Goal: Task Accomplishment & Management: Manage account settings

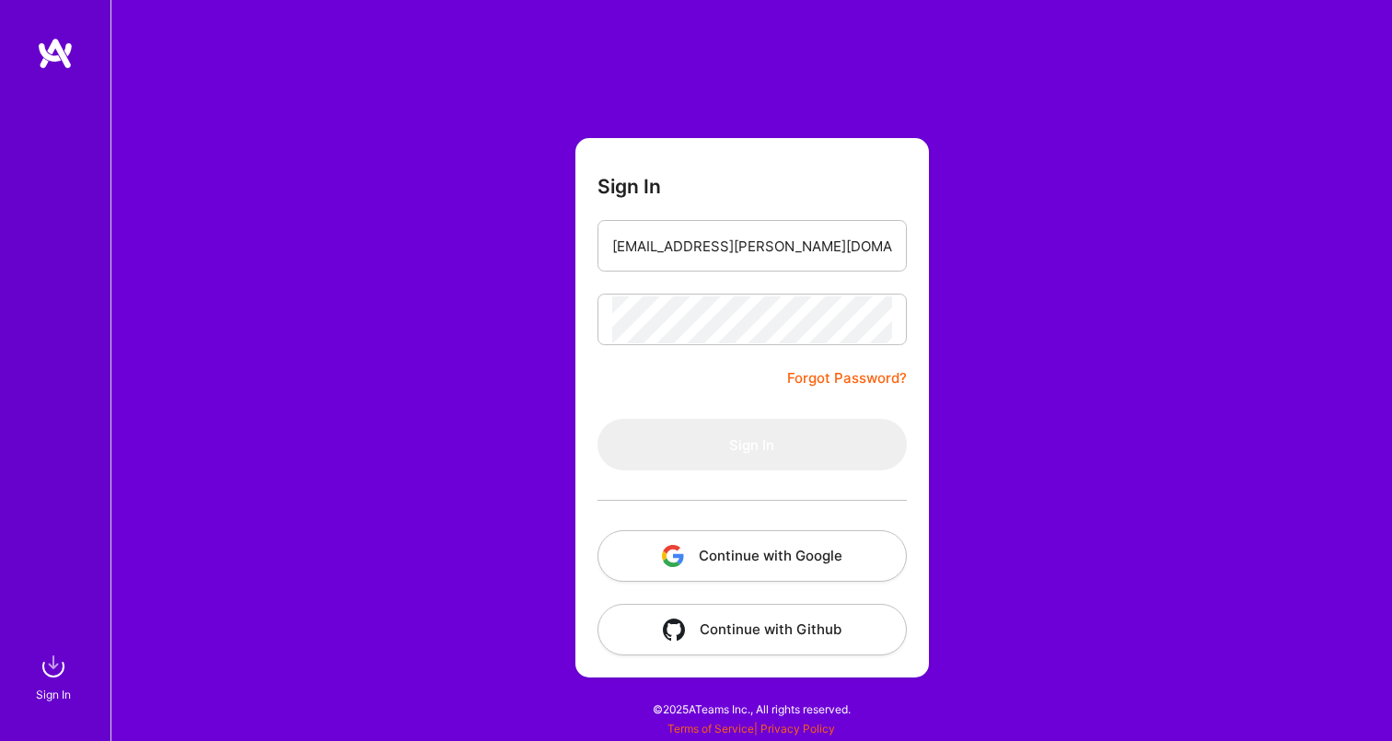
type input "[EMAIL_ADDRESS][PERSON_NAME][DOMAIN_NAME]"
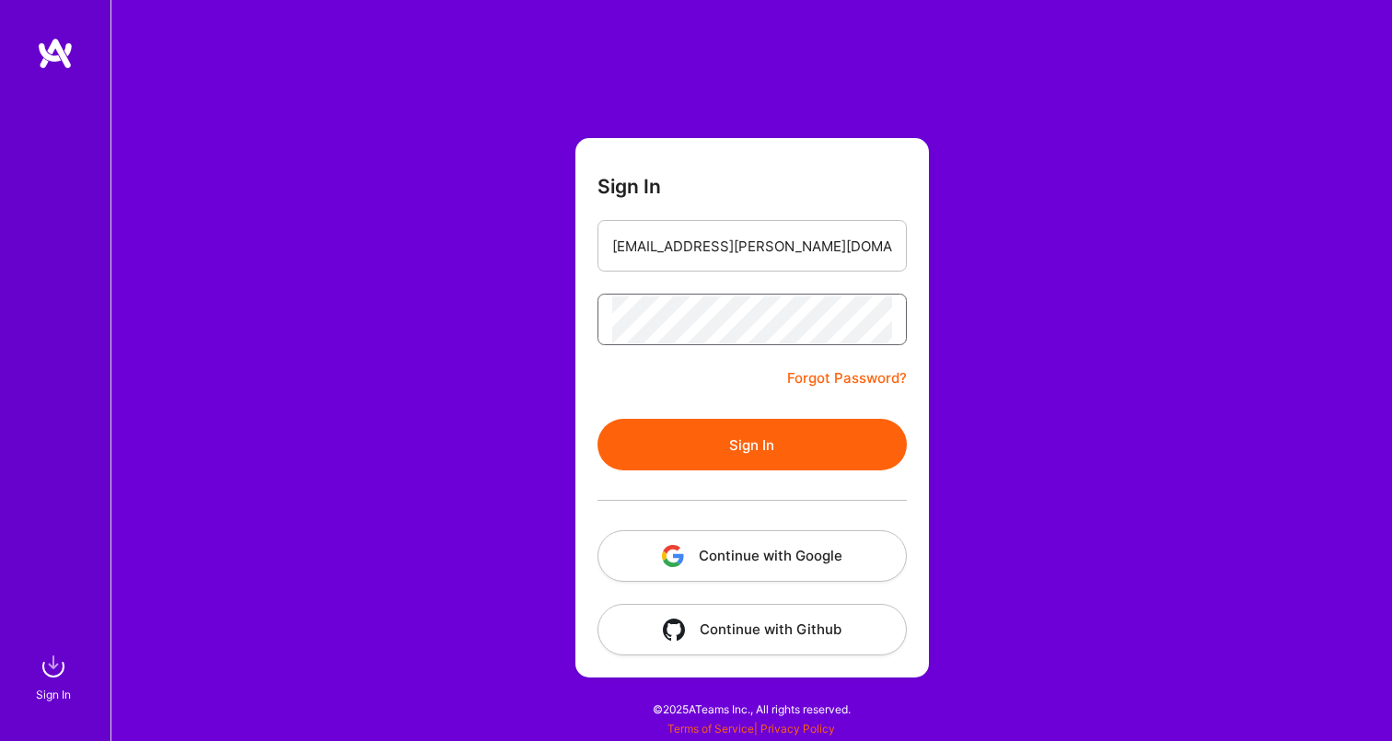
click at [751, 445] on button "Sign In" at bounding box center [751, 445] width 309 height 52
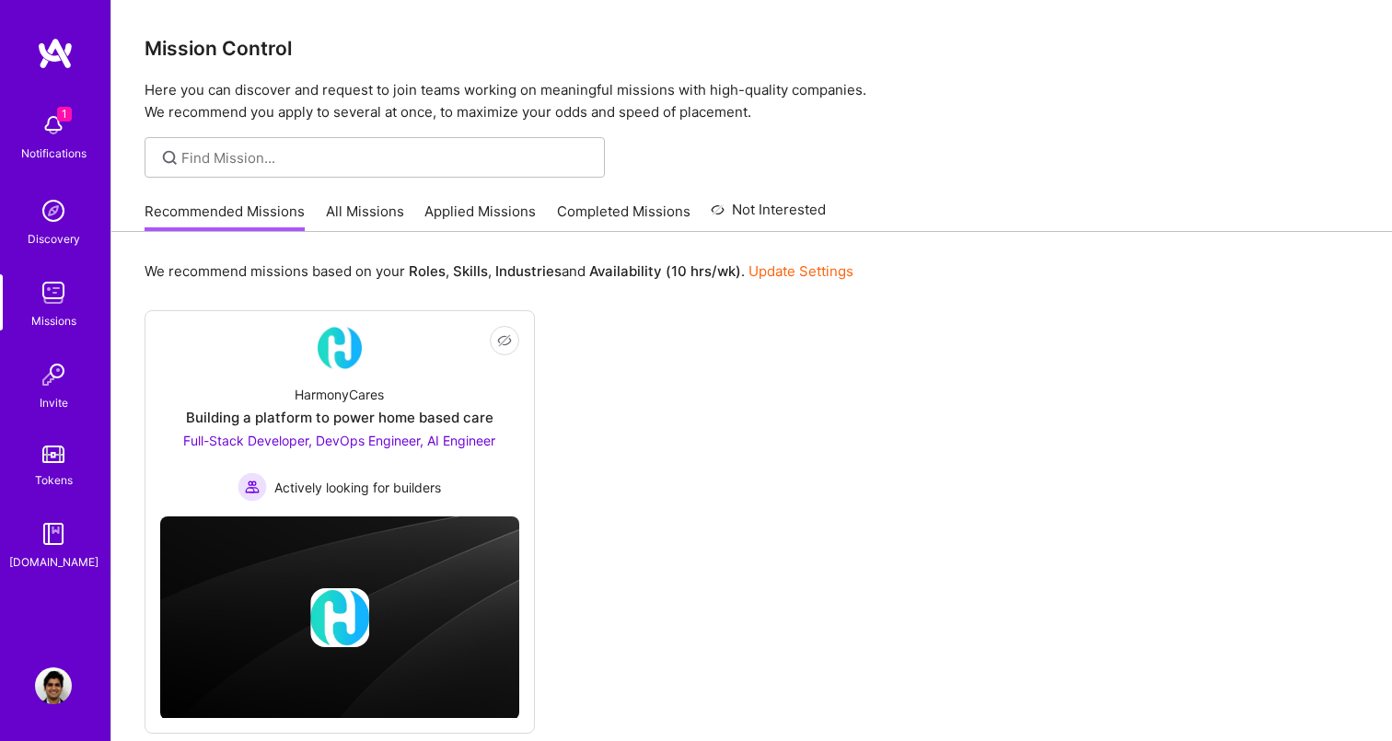
click at [780, 270] on link "Update Settings" at bounding box center [800, 270] width 105 height 17
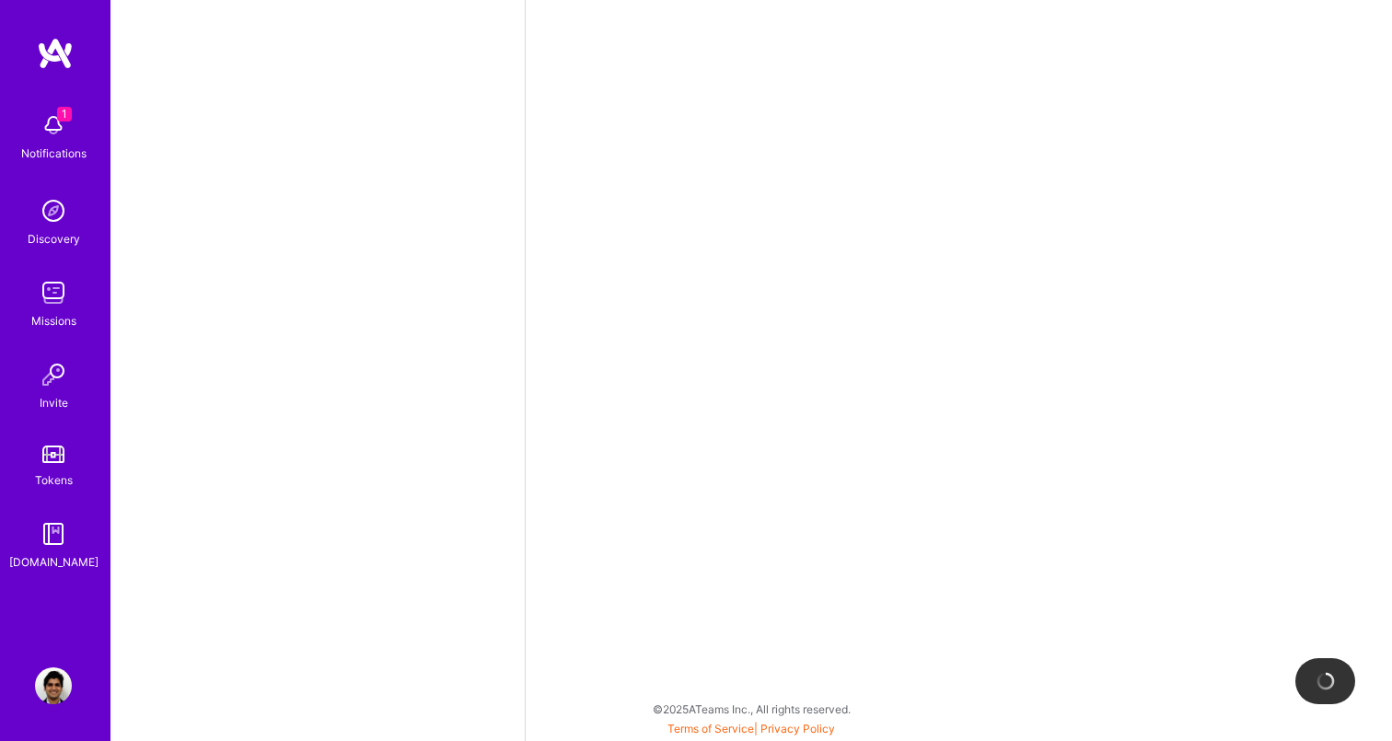
select select "US"
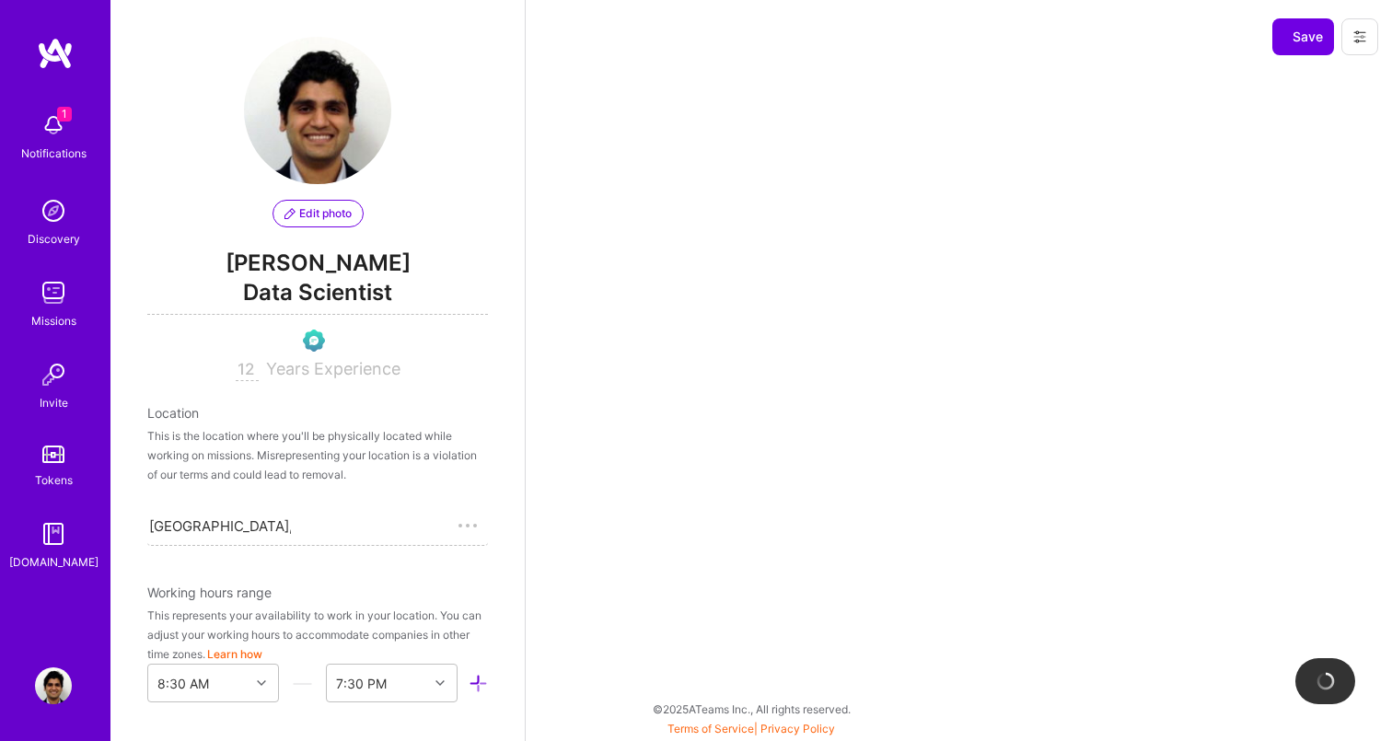
scroll to position [742, 0]
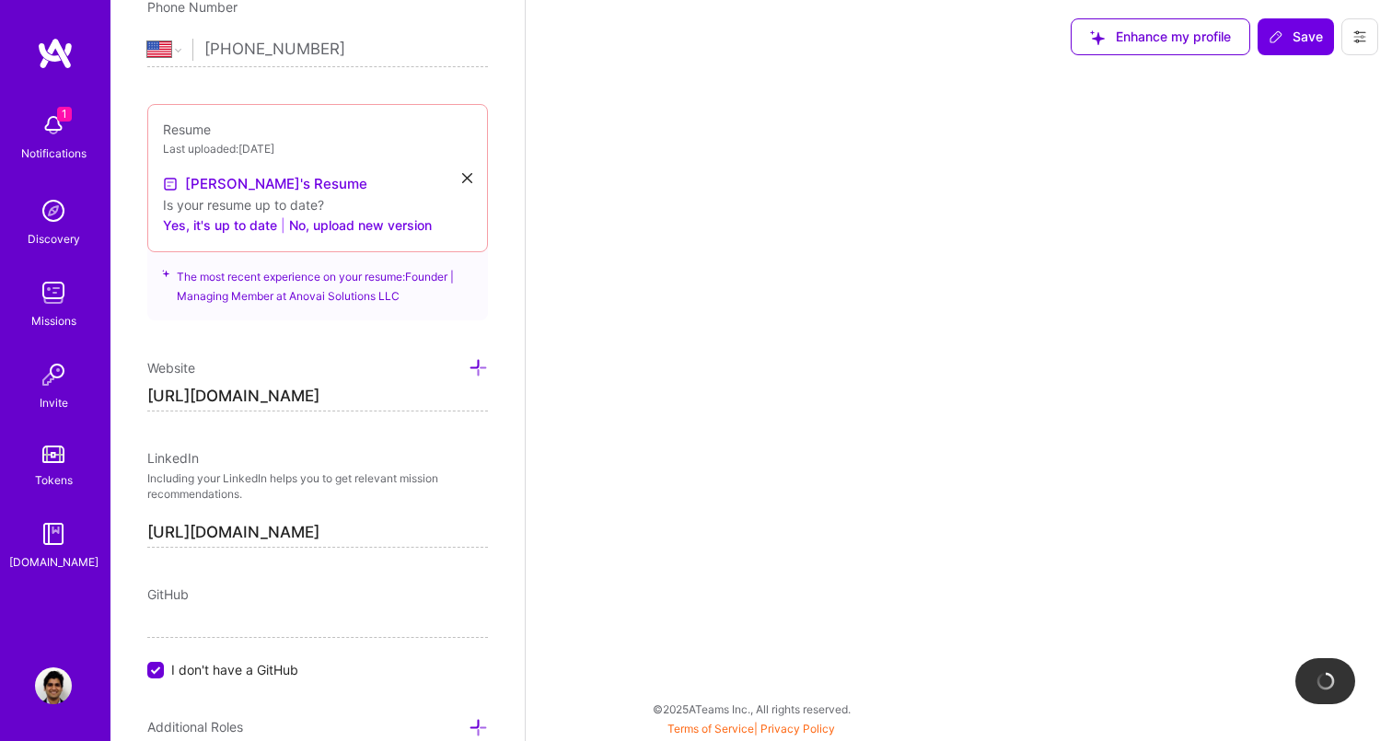
select select "Right Now"
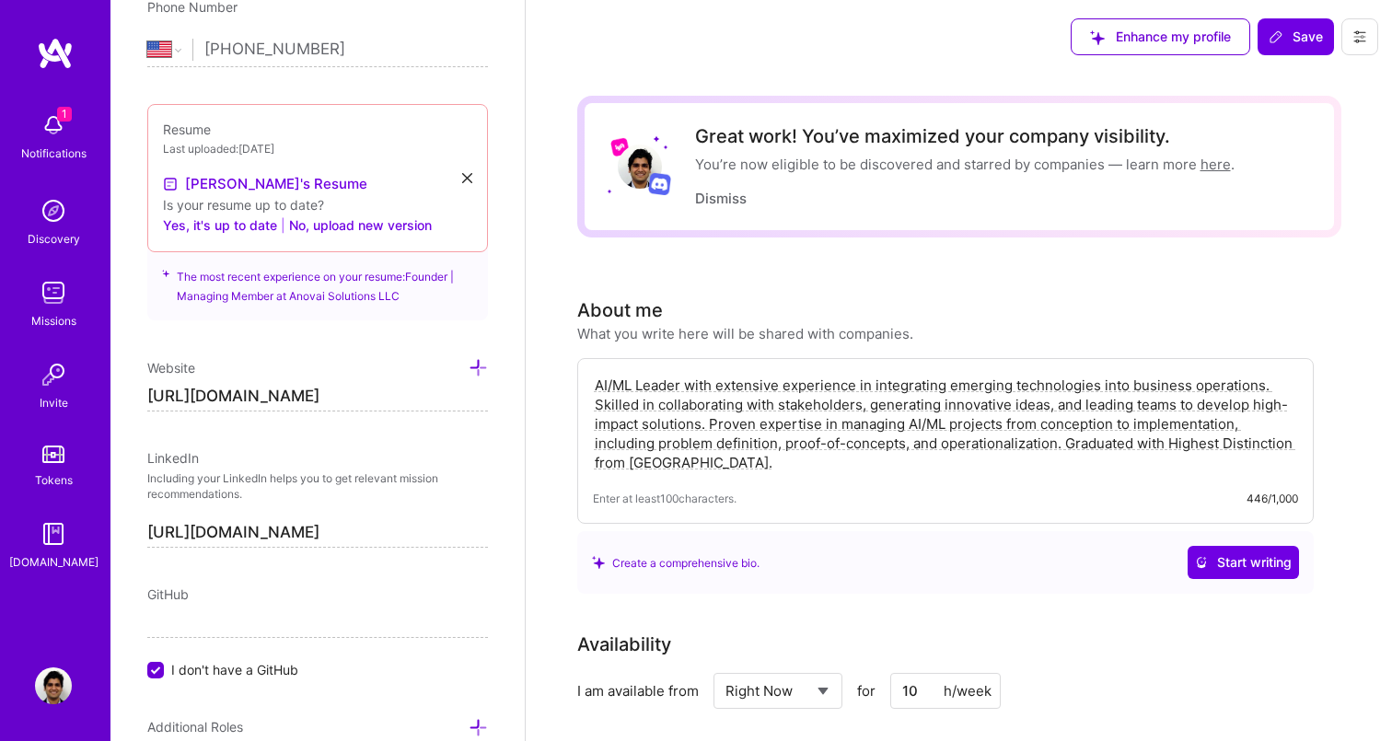
click at [900, 693] on input "10" at bounding box center [945, 691] width 110 height 36
type input "20"
click at [1298, 19] on button "Save" at bounding box center [1295, 36] width 76 height 37
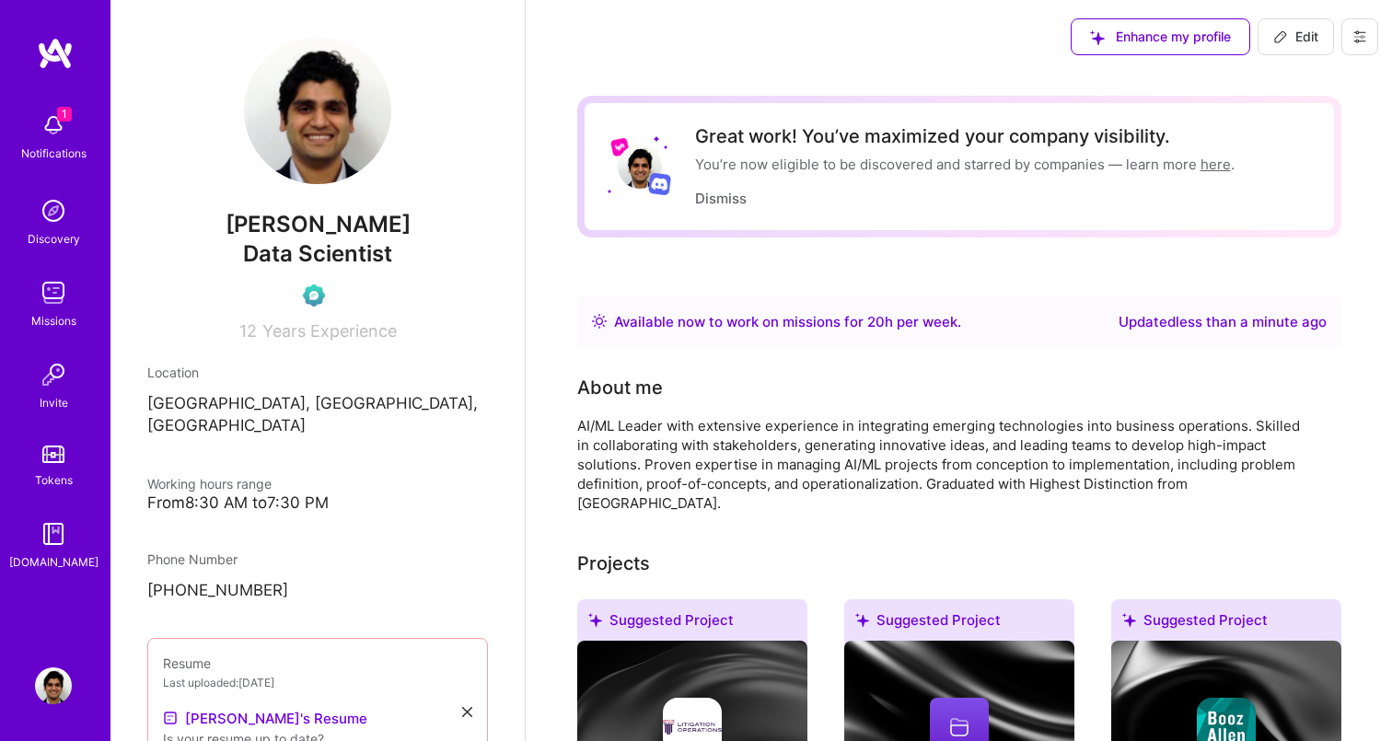
click at [50, 130] on img at bounding box center [53, 125] width 37 height 37
click at [50, 130] on div "1 Notifications Discovery Missions Invite Tokens [DOMAIN_NAME]" at bounding box center [55, 337] width 110 height 468
click at [51, 35] on div "1 Notifications Discovery Missions Invite Tokens [DOMAIN_NAME] Profile" at bounding box center [55, 370] width 110 height 741
click at [52, 59] on img at bounding box center [55, 53] width 37 height 33
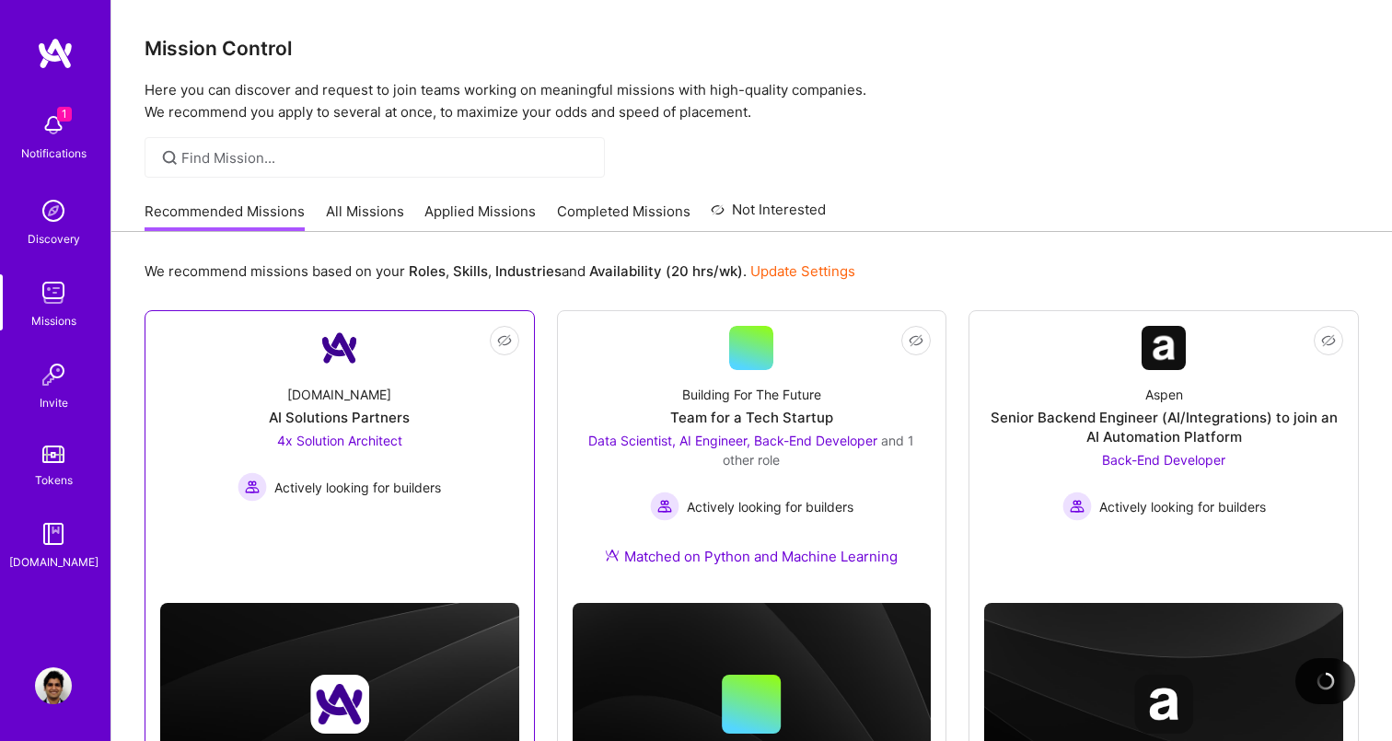
click at [462, 391] on div "[DOMAIN_NAME] AI Solutions Partners 4x Solution Architect Actively looking for …" at bounding box center [339, 436] width 359 height 132
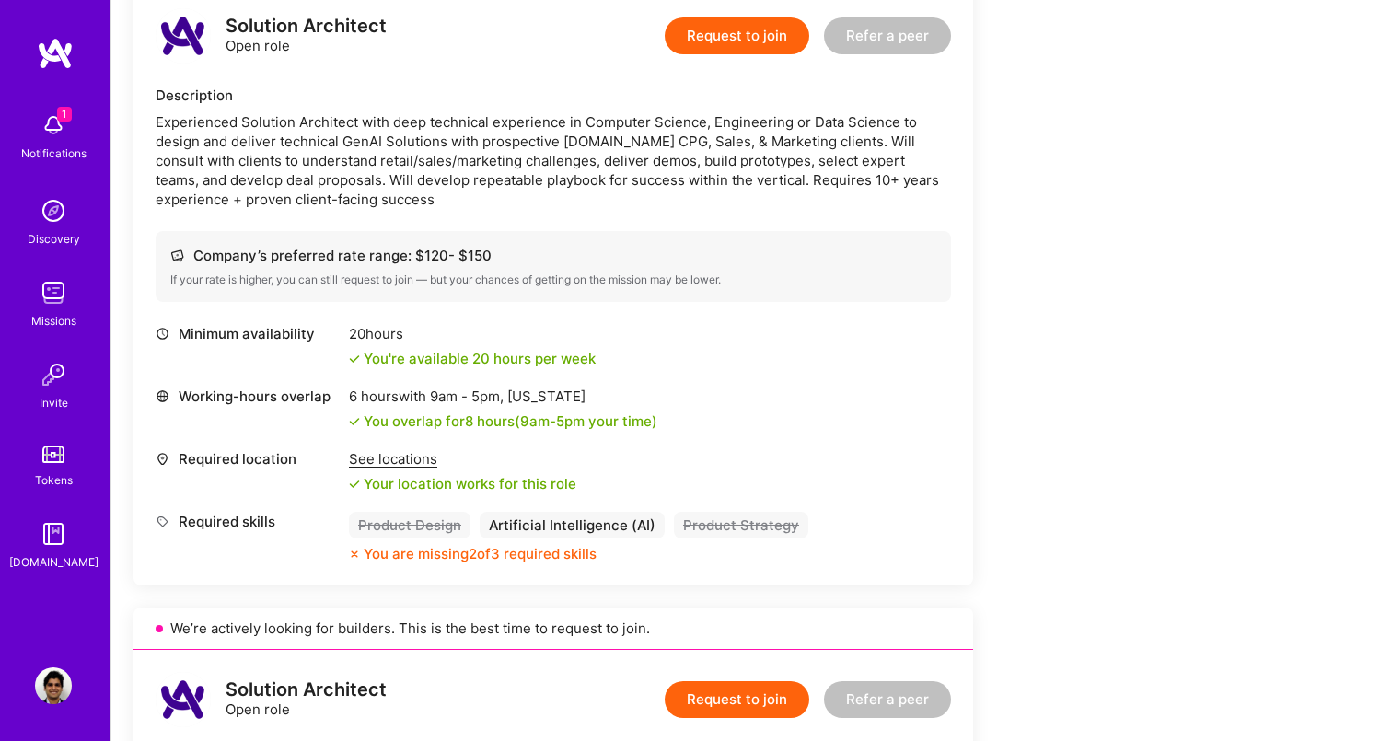
scroll to position [488, 0]
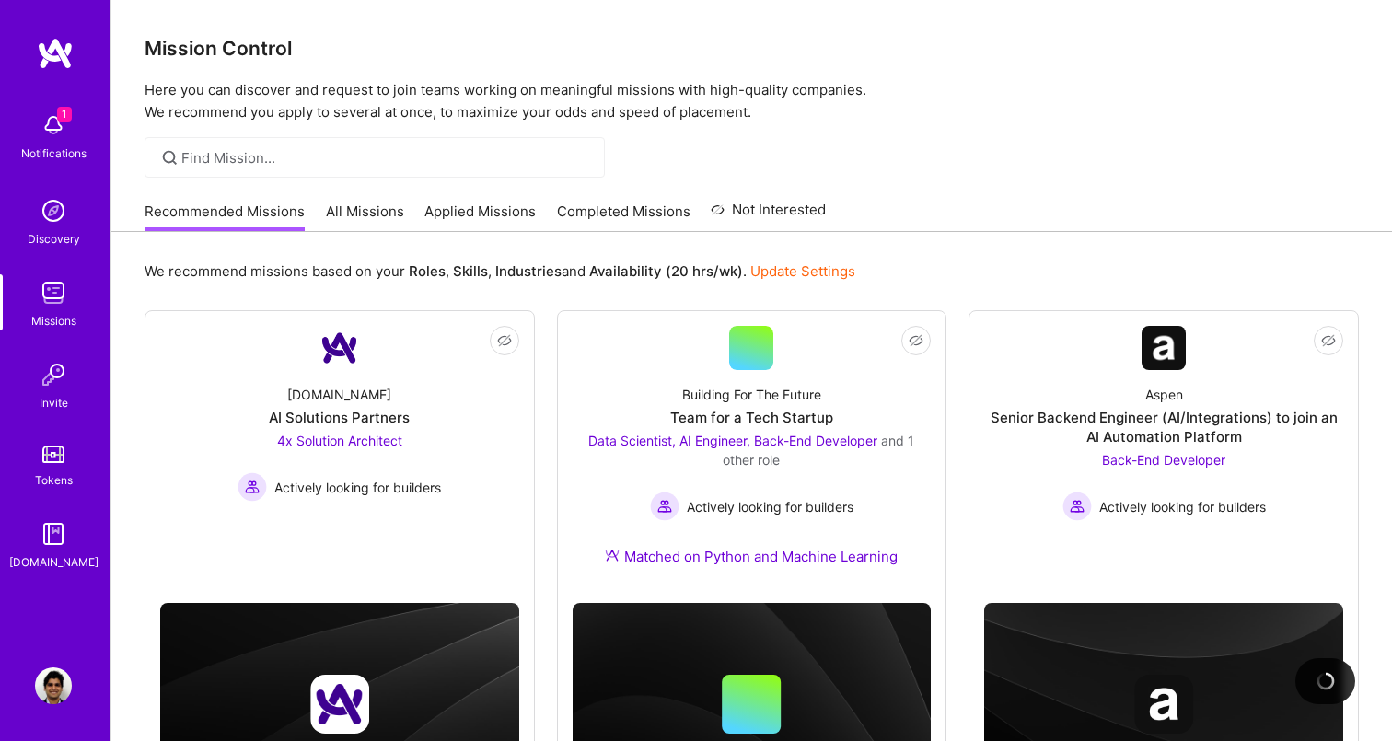
scroll to position [34, 0]
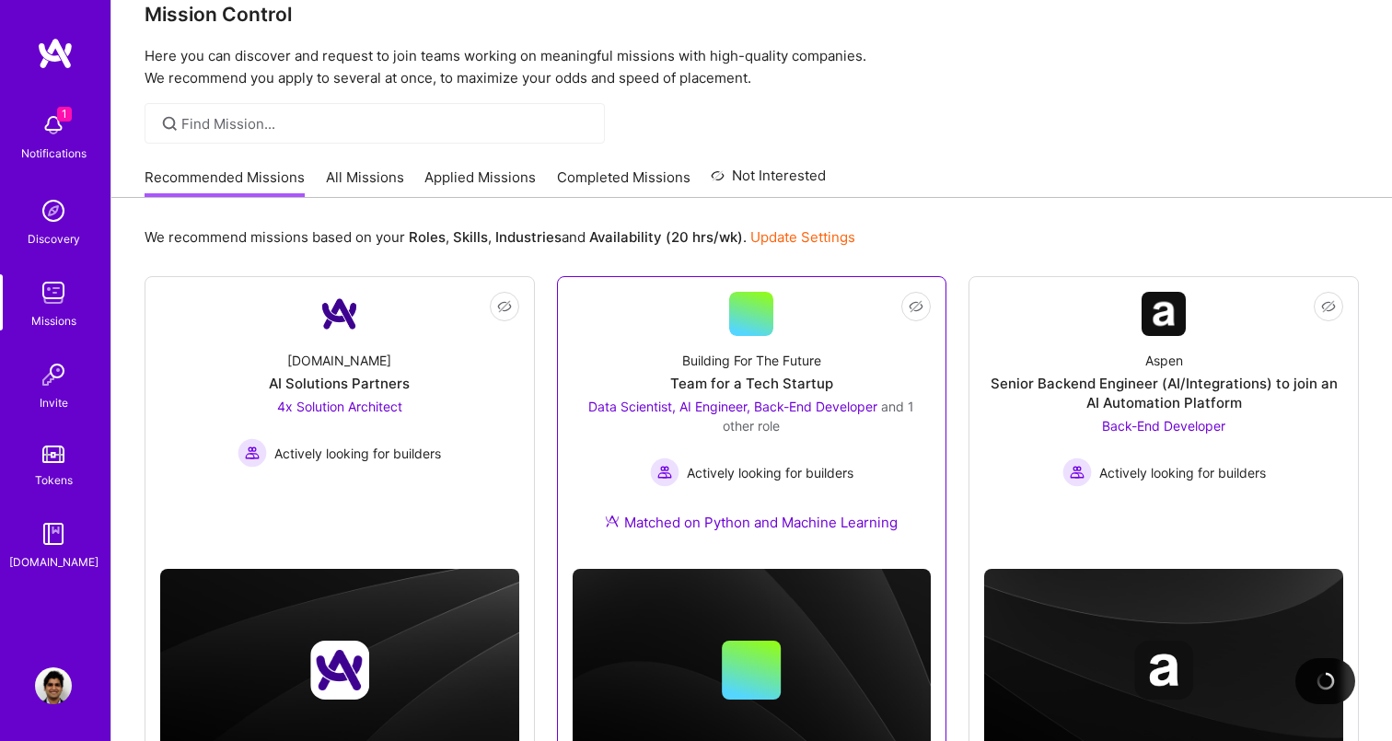
click at [764, 491] on div "Building For The Future Team for a Tech Startup Data Scientist, AI Engineer, Ba…" at bounding box center [751, 445] width 359 height 218
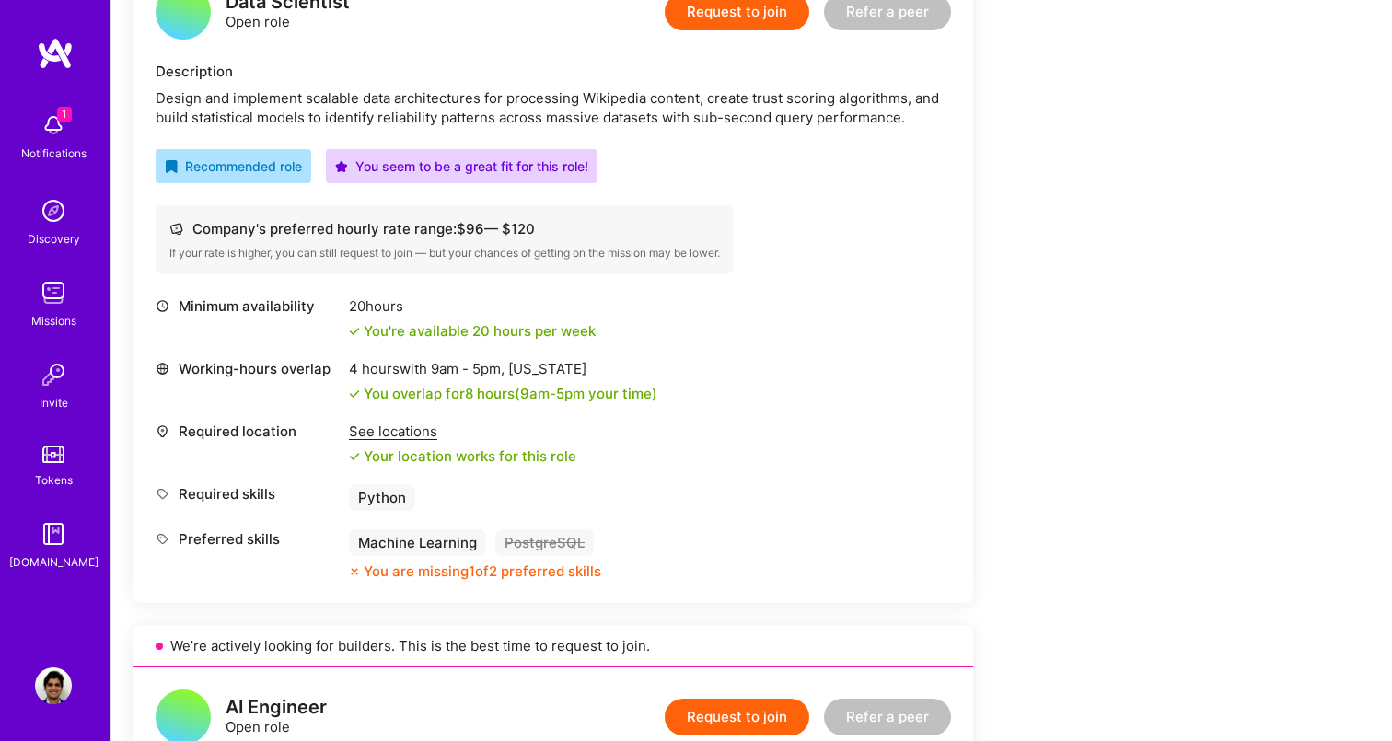
scroll to position [514, 0]
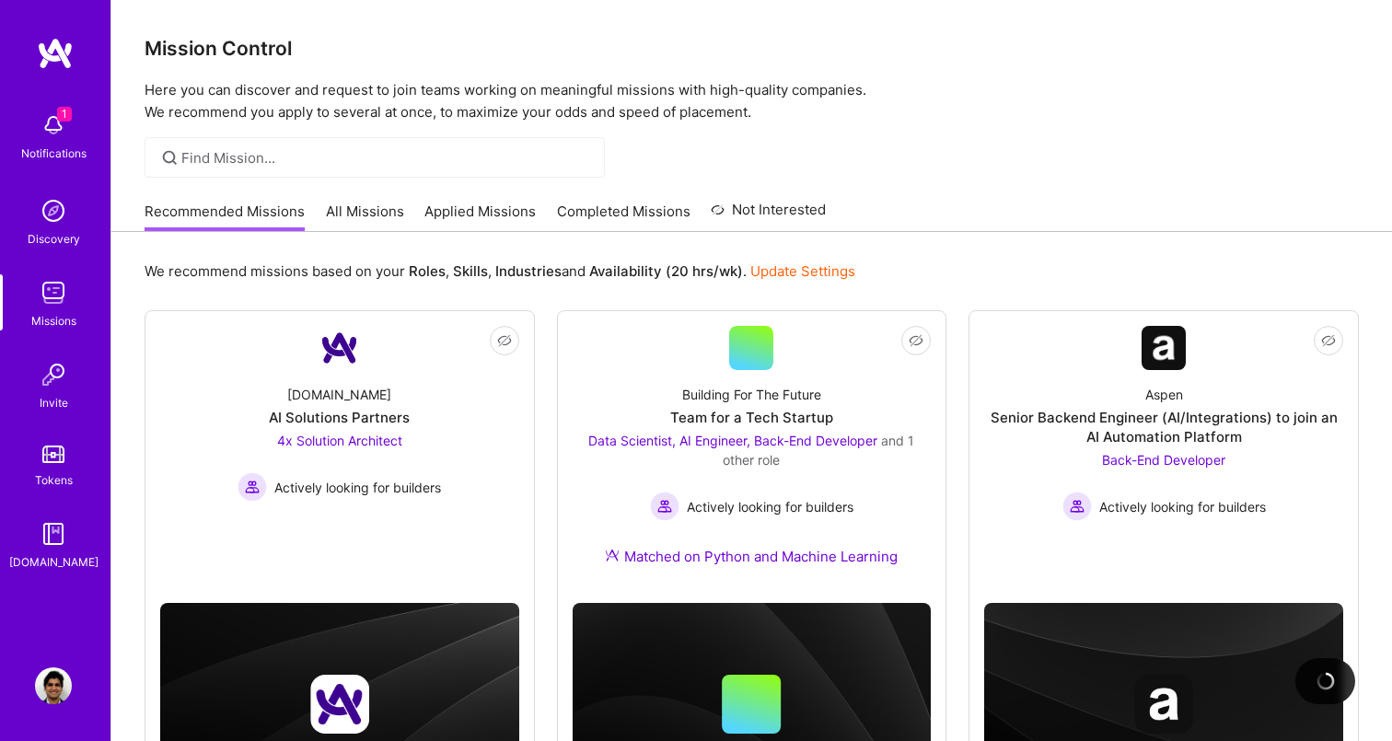
click at [345, 210] on link "All Missions" at bounding box center [365, 217] width 78 height 30
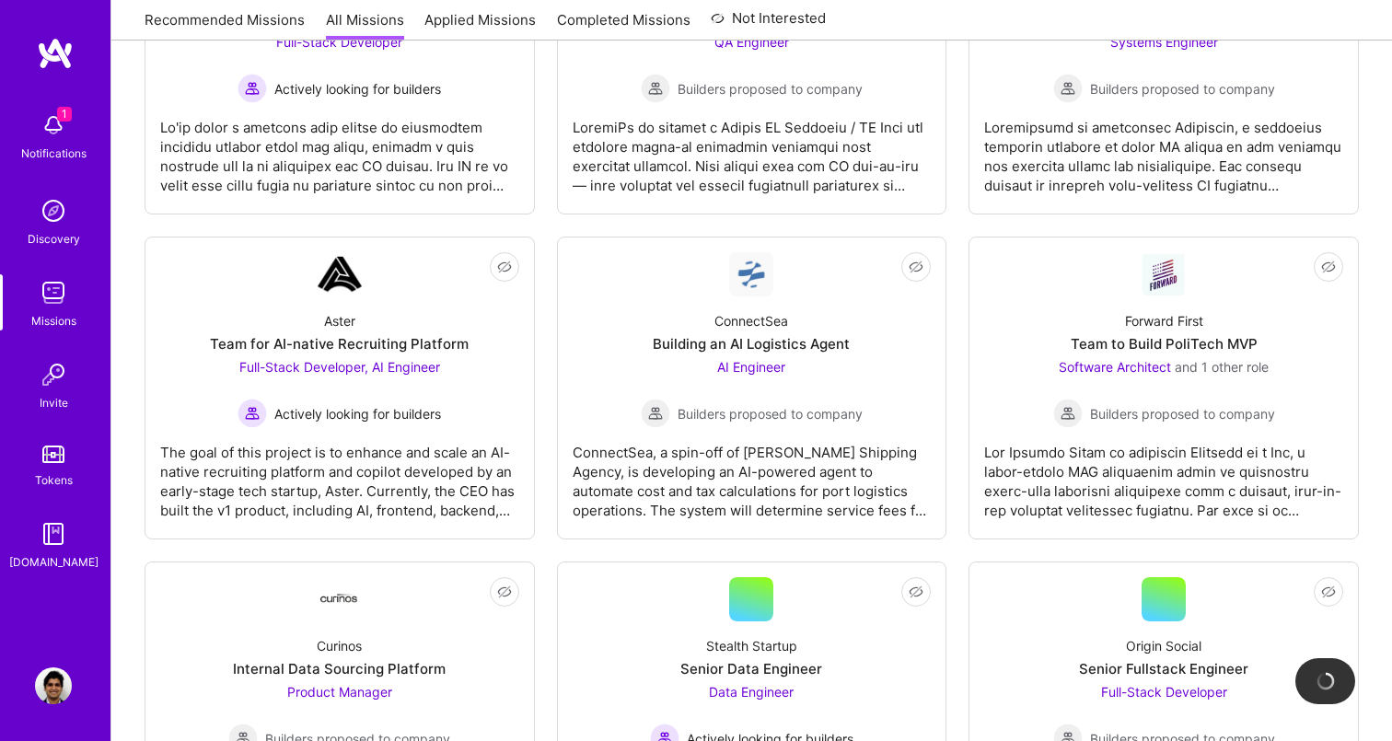
scroll to position [766, 0]
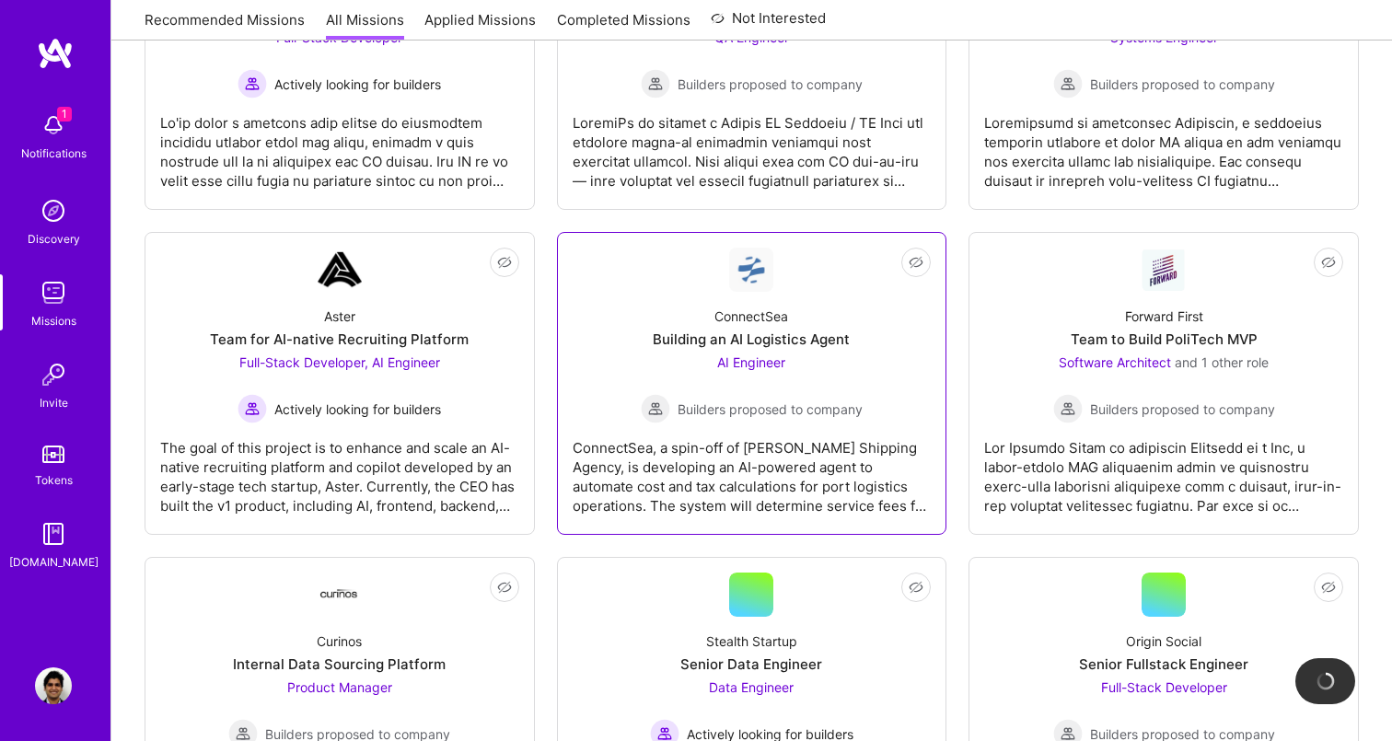
click at [664, 482] on div "ConnectSea, a spin-off of [PERSON_NAME] Shipping Agency, is developing an AI-po…" at bounding box center [751, 469] width 359 height 92
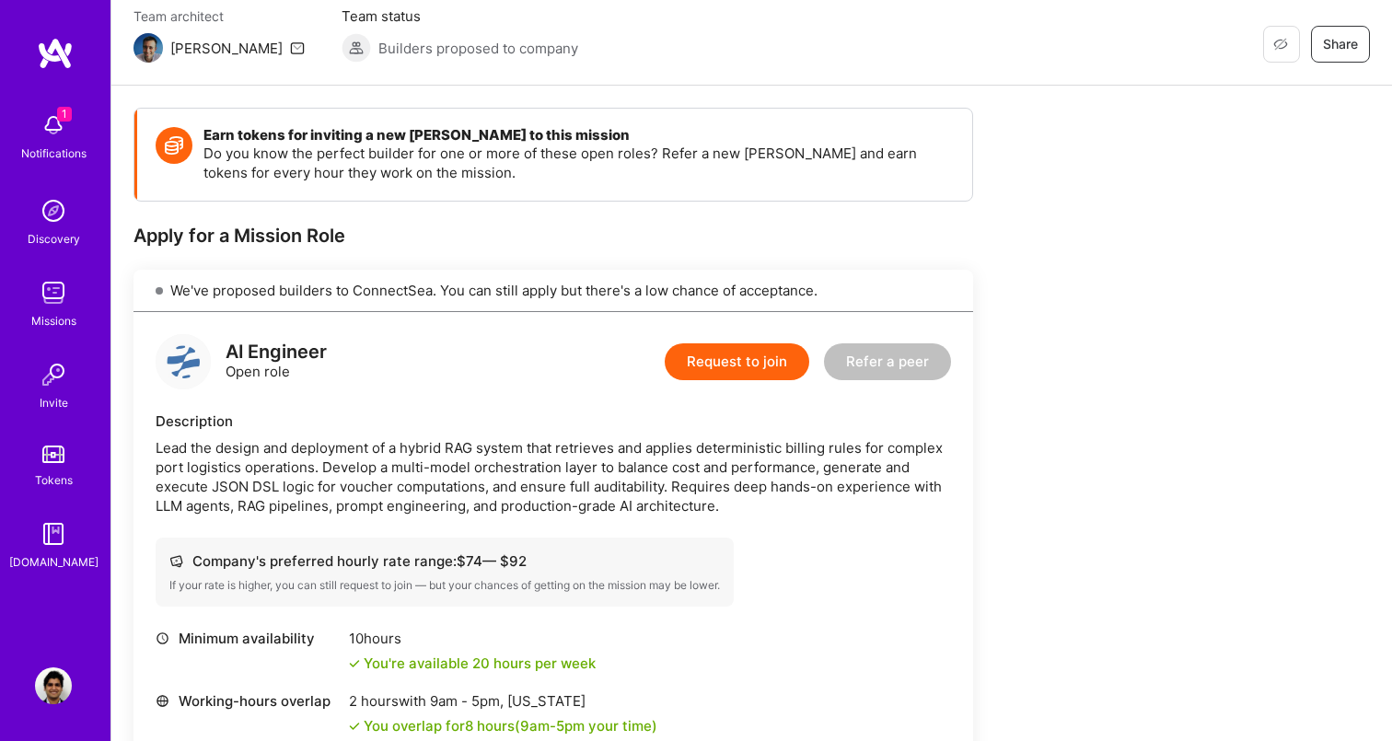
scroll to position [163, 0]
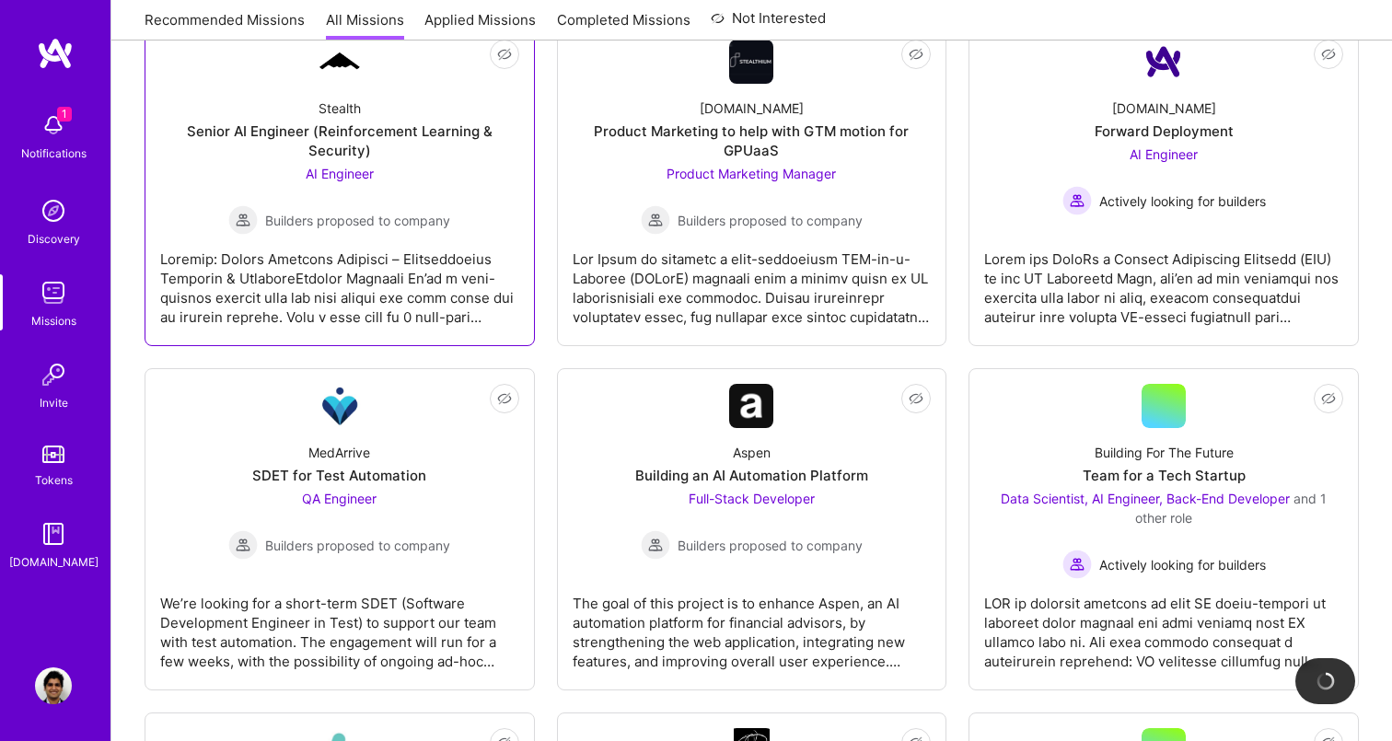
scroll to position [2659, 0]
